Goal: Information Seeking & Learning: Learn about a topic

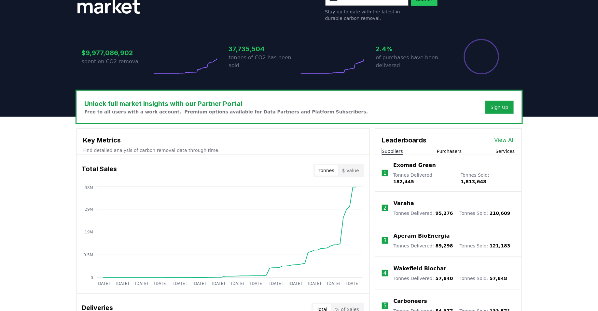
scroll to position [143, 0]
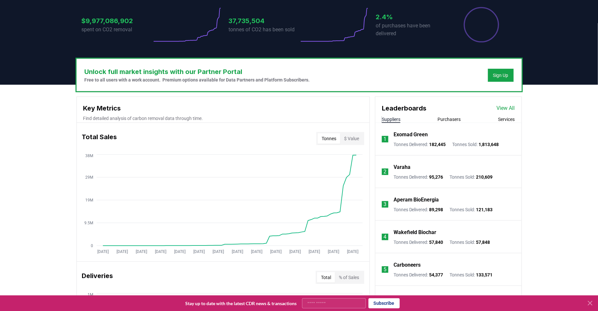
click at [503, 107] on link "View All" at bounding box center [506, 108] width 18 height 8
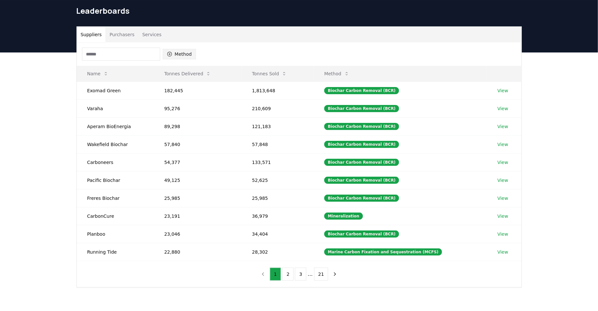
scroll to position [27, 0]
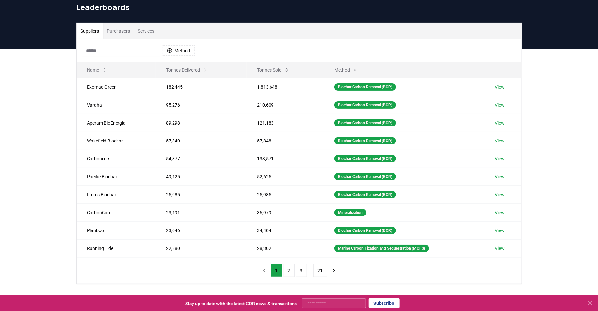
click at [112, 29] on button "Purchasers" at bounding box center [118, 31] width 31 height 16
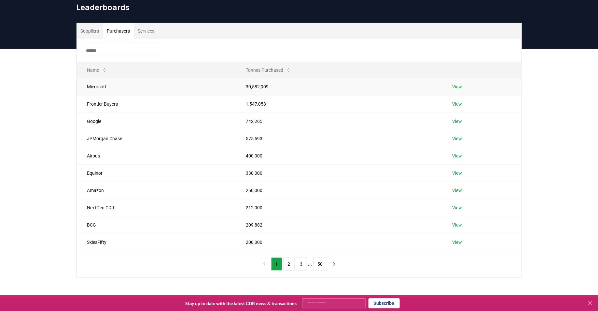
click at [461, 84] on link "View" at bounding box center [457, 86] width 10 height 7
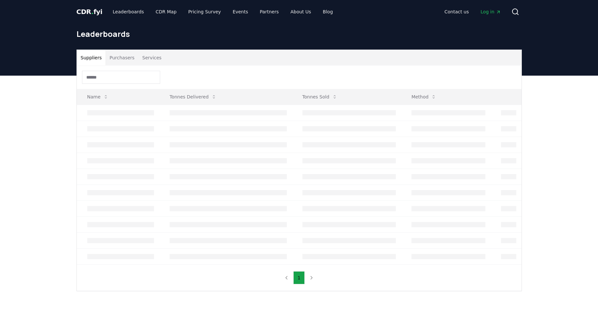
scroll to position [27, 0]
